Goal: Task Accomplishment & Management: Manage account settings

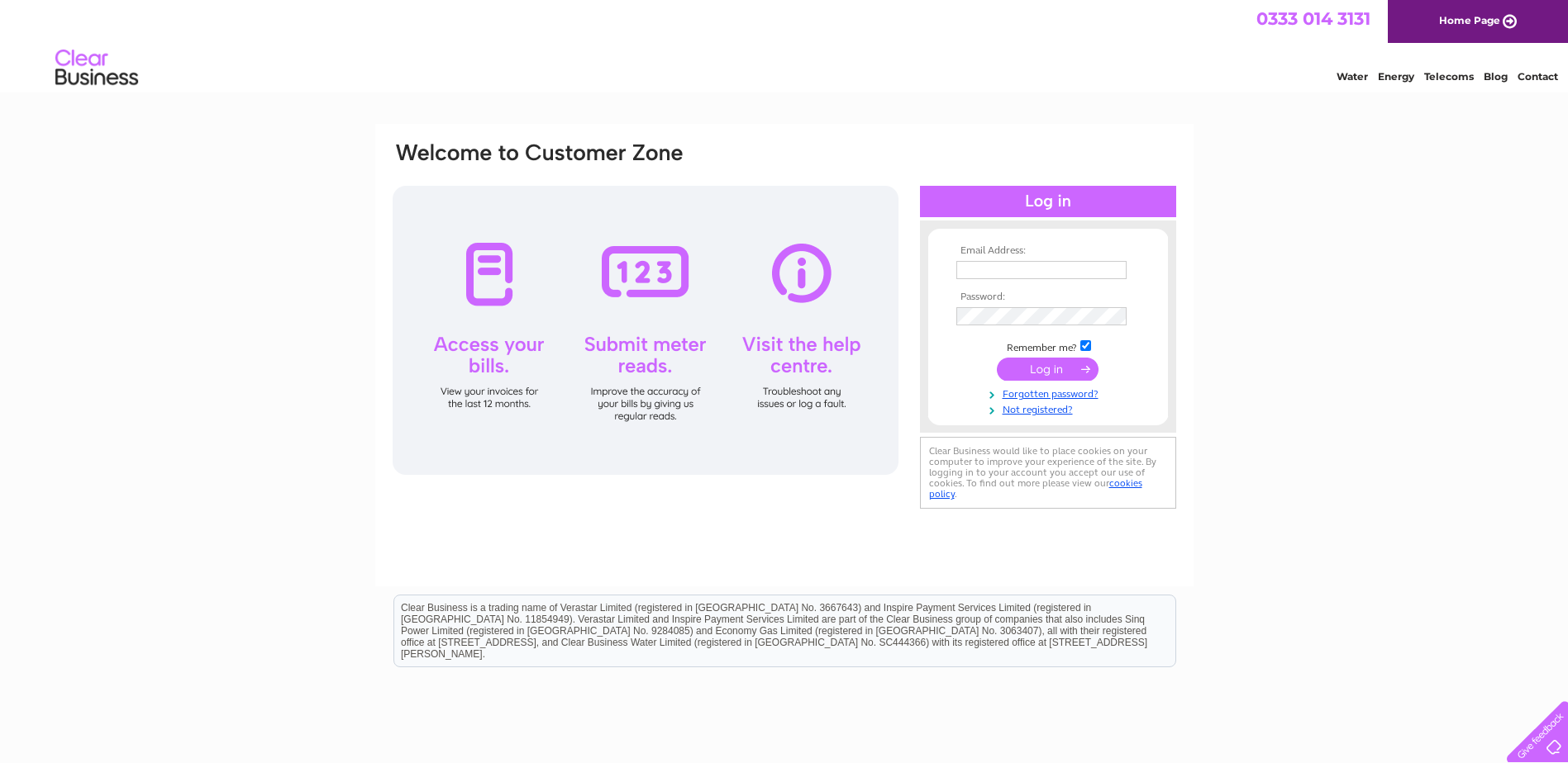
type input "[EMAIL_ADDRESS][DOMAIN_NAME]"
click at [1048, 371] on input "submit" at bounding box center [1048, 369] width 102 height 23
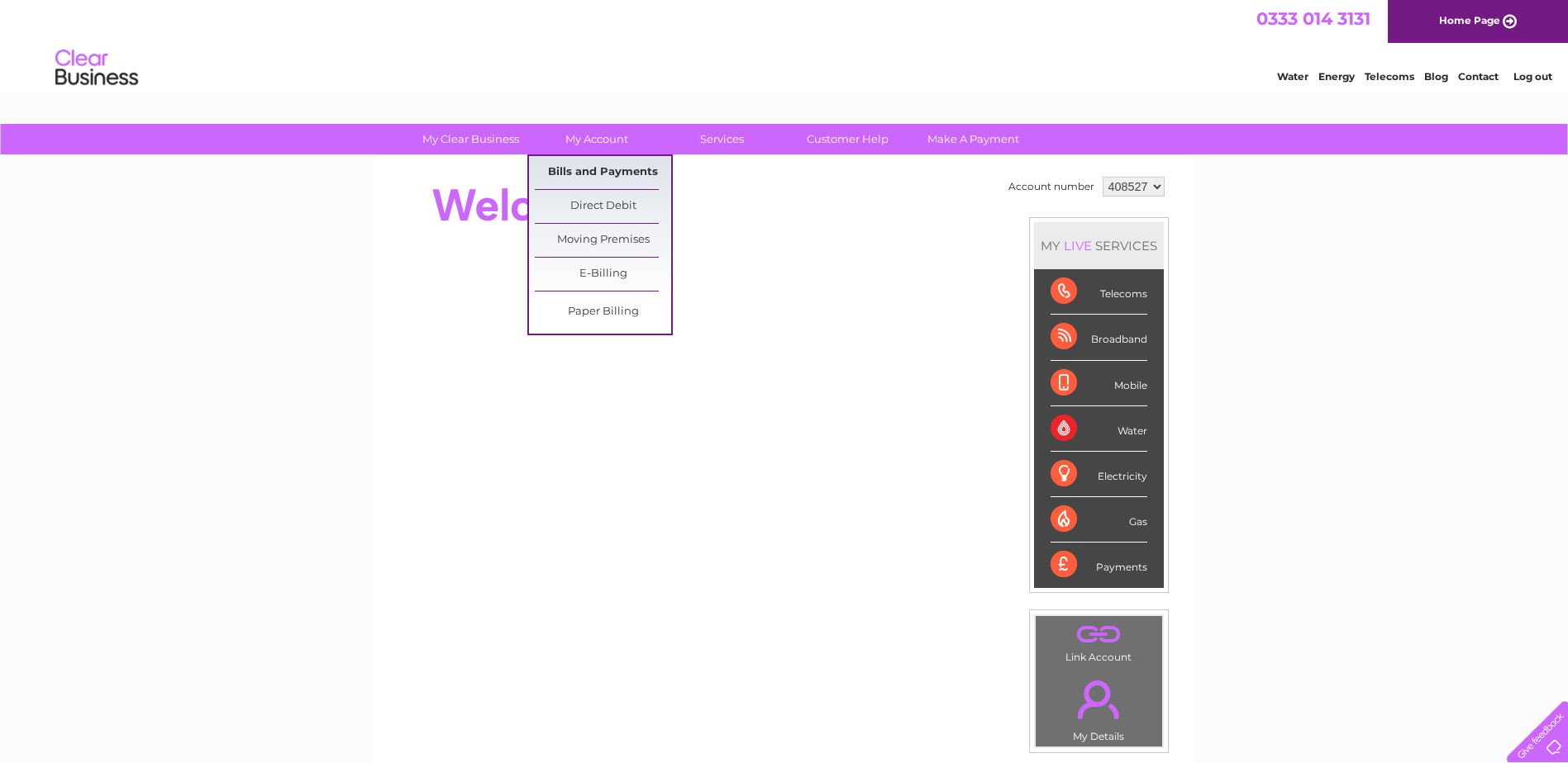
click at [588, 166] on link "Bills and Payments" at bounding box center [603, 172] width 137 height 33
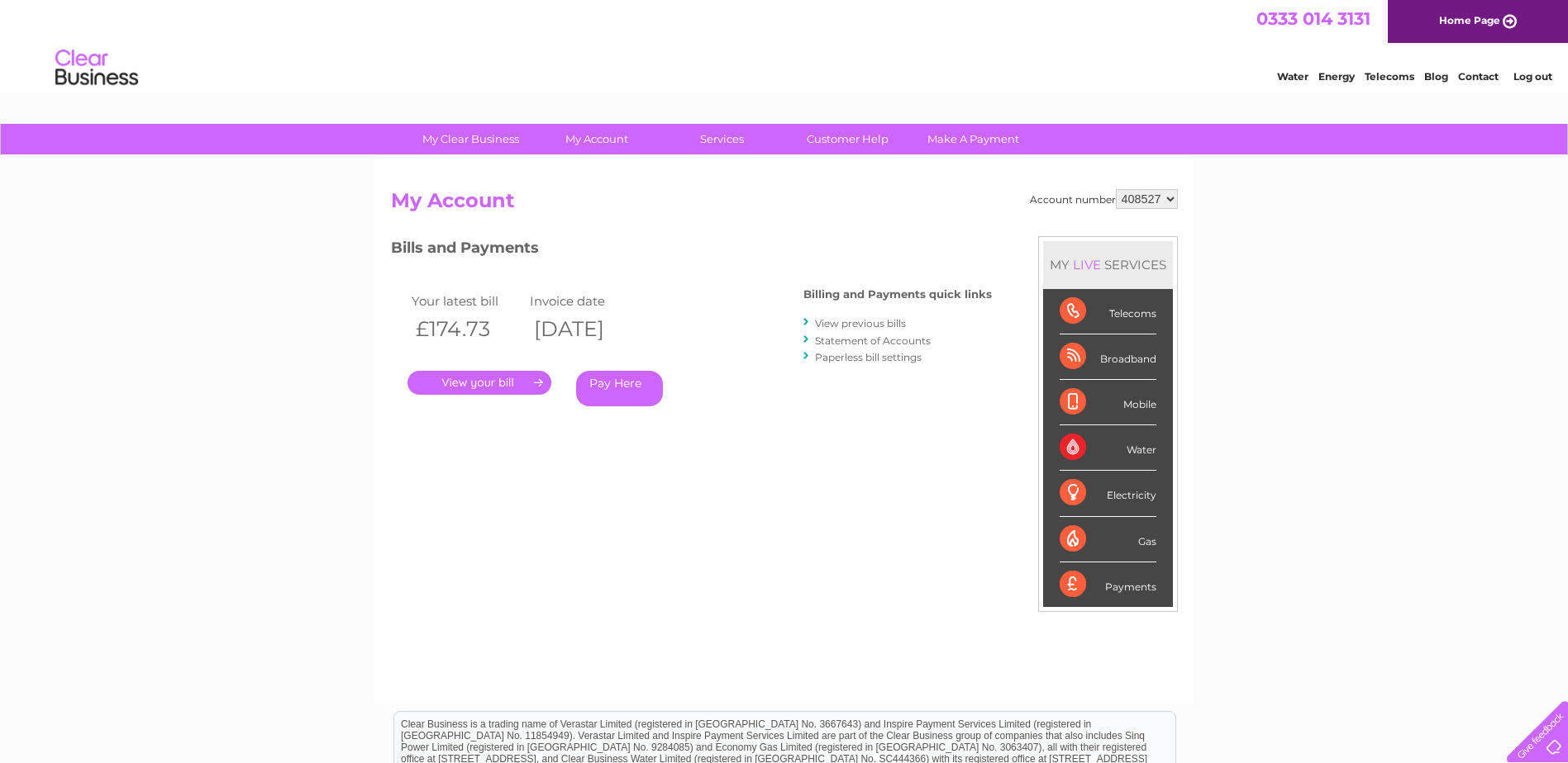
click at [467, 381] on link "." at bounding box center [480, 383] width 144 height 24
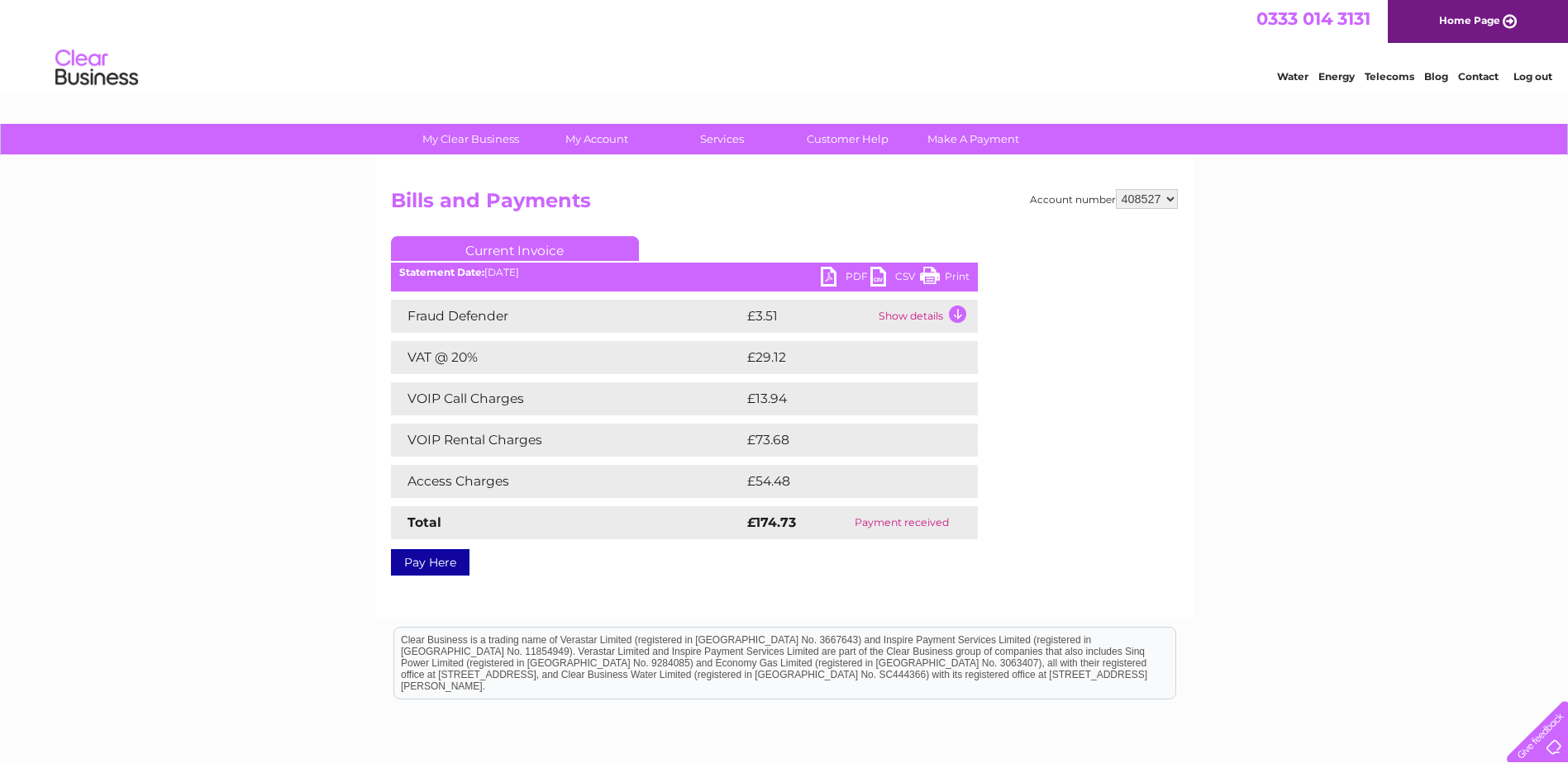
click at [963, 315] on td "Show details" at bounding box center [926, 316] width 104 height 33
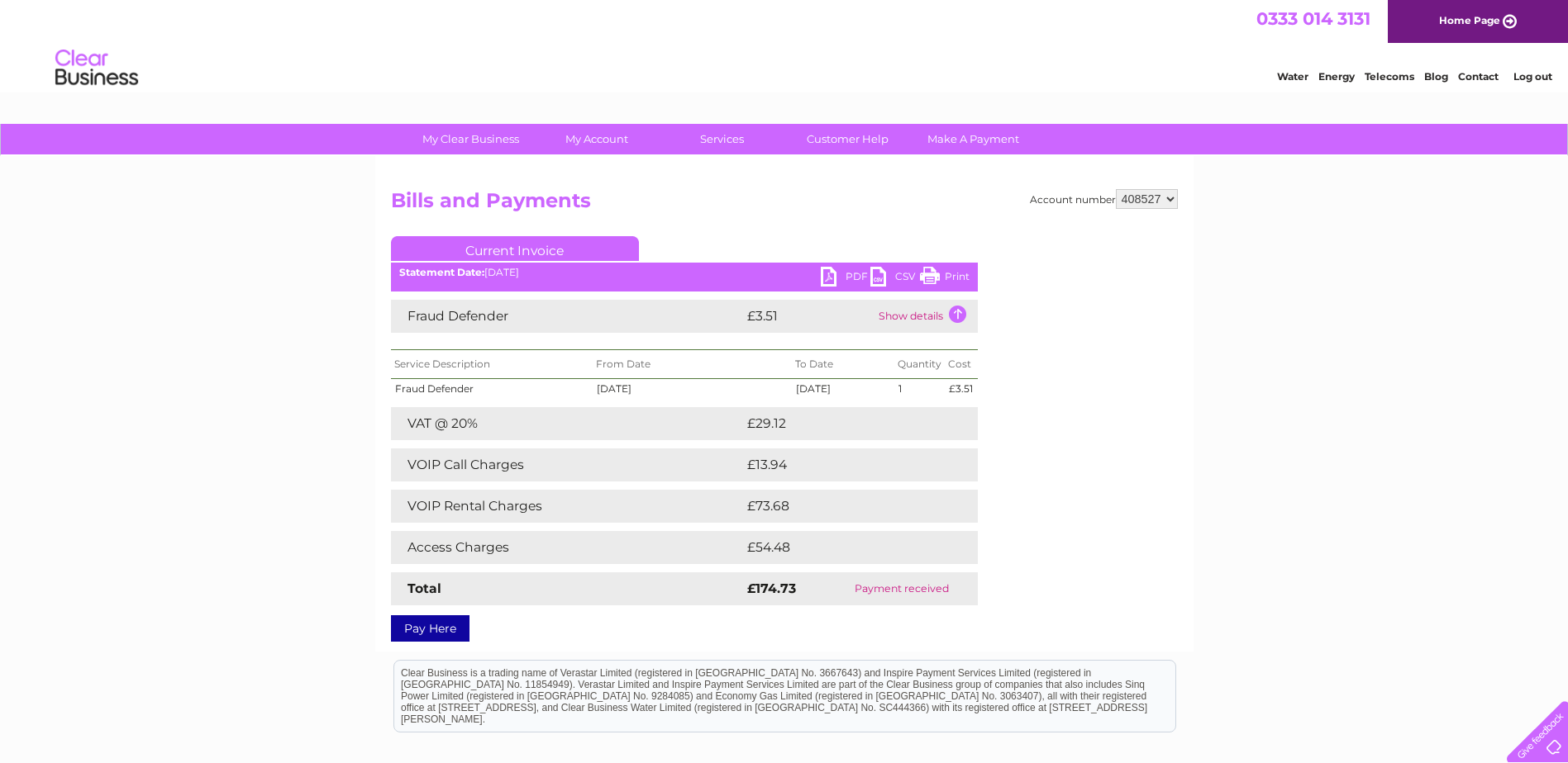
click at [820, 549] on td "£54.48" at bounding box center [844, 548] width 202 height 33
click at [664, 554] on td "Access Charges" at bounding box center [567, 548] width 352 height 33
click at [956, 314] on td "Show details" at bounding box center [926, 316] width 104 height 33
